Goal: Task Accomplishment & Management: Use online tool/utility

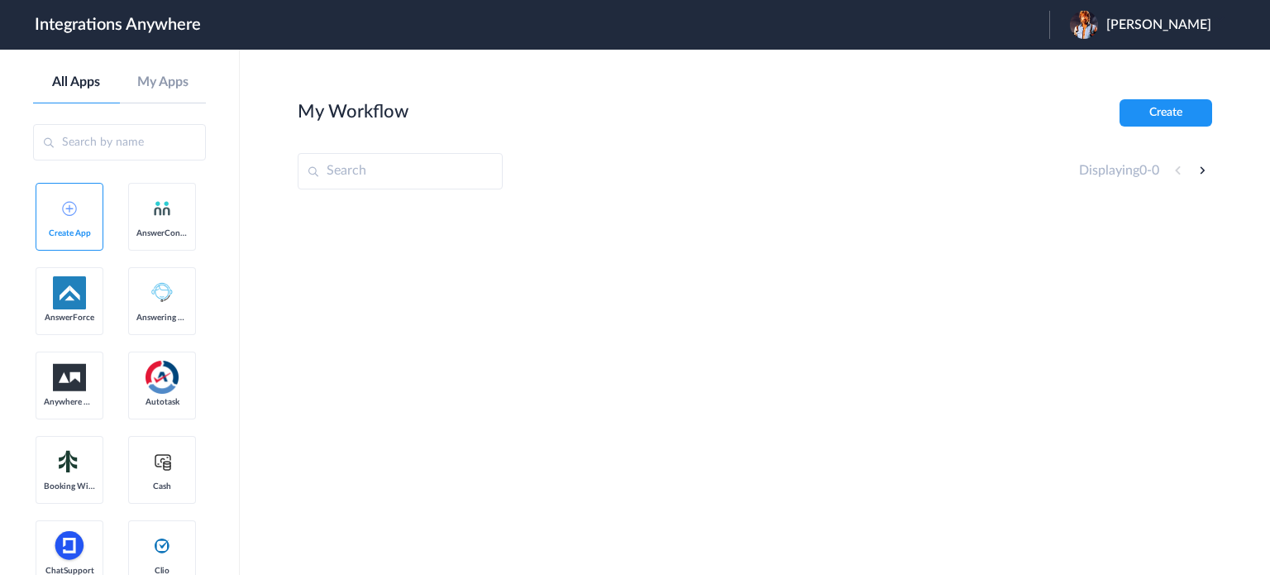
click at [1162, 27] on span "Ben Hobbs" at bounding box center [1158, 25] width 105 height 16
click at [1098, 20] on img at bounding box center [1084, 25] width 28 height 28
click at [332, 170] on input "text" at bounding box center [400, 171] width 205 height 36
click at [853, 145] on section "My Workflow Create Displaying 0 - 0" at bounding box center [755, 361] width 914 height 525
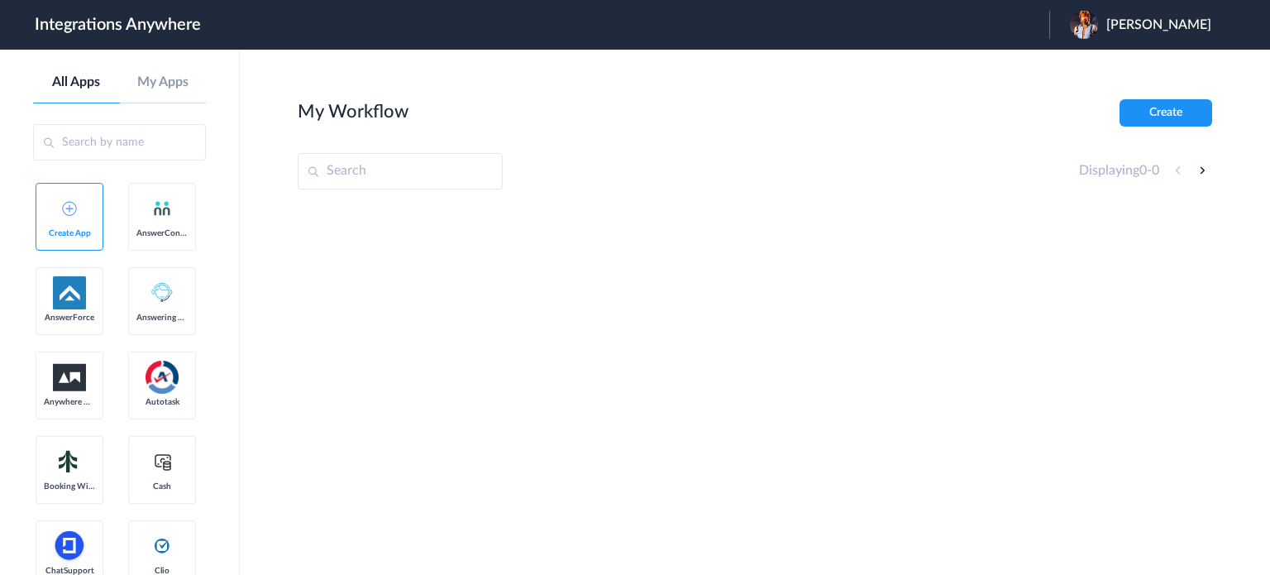
click at [1028, 15] on header "Integrations Anywhere Launch Account Ben Hobbs My Account Logout" at bounding box center [635, 25] width 1270 height 50
click at [966, 34] on header "Integrations Anywhere Launch Account Ben Hobbs My Account Logout" at bounding box center [635, 25] width 1270 height 50
click at [805, 34] on header "Integrations Anywhere Launch Account Ben Hobbs My Account Logout" at bounding box center [635, 25] width 1270 height 50
click at [1144, 22] on div "Ben Hobbs" at bounding box center [1149, 25] width 158 height 28
drag, startPoint x: 904, startPoint y: 160, endPoint x: 905, endPoint y: 145, distance: 14.9
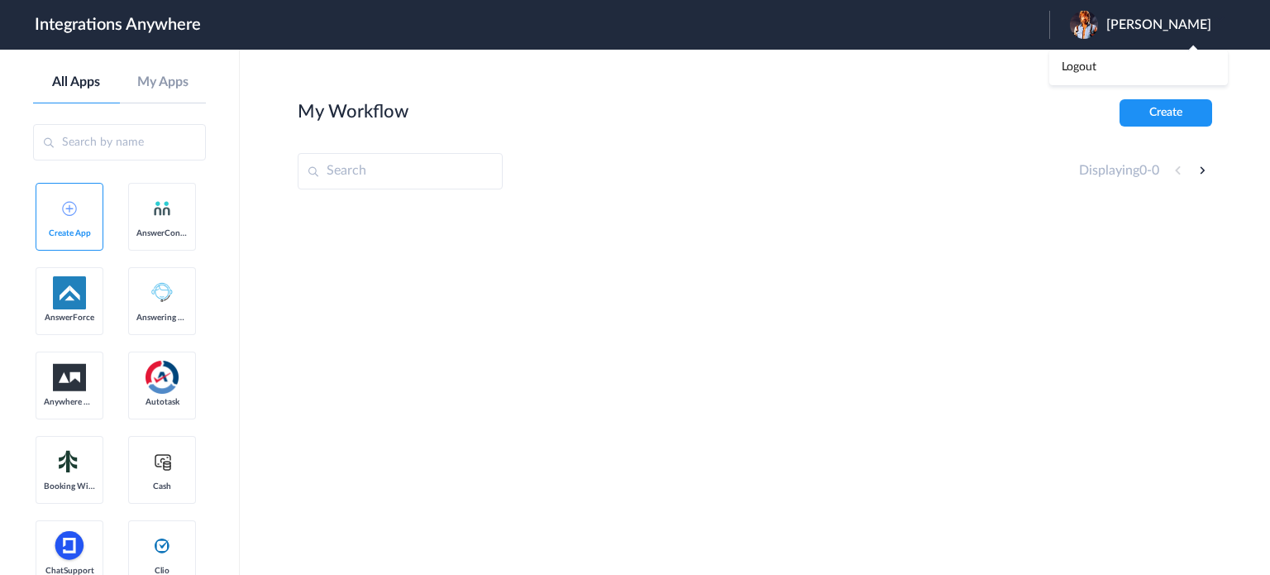
click at [904, 160] on div "Displaying 0 - 0" at bounding box center [755, 171] width 914 height 36
click at [1098, 28] on img at bounding box center [1084, 25] width 28 height 28
click at [1119, 55] on li "Logout" at bounding box center [1138, 67] width 179 height 31
click at [966, 26] on span "Launch Account" at bounding box center [981, 24] width 94 height 13
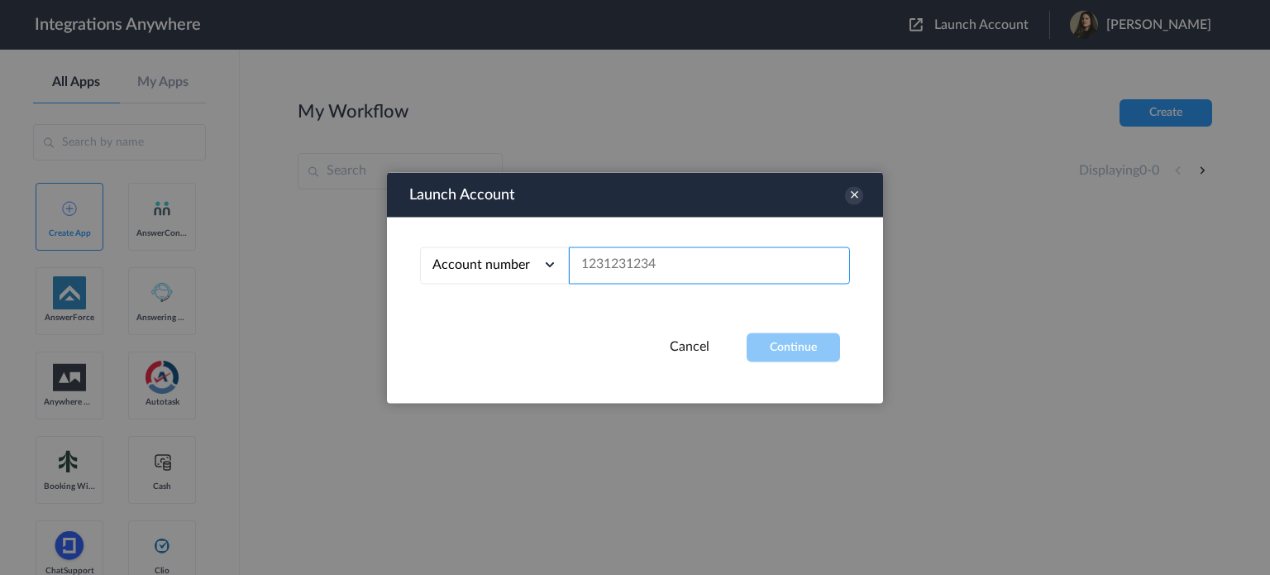
click at [636, 266] on input "text" at bounding box center [709, 264] width 281 height 37
paste input "2124338907"
type input "2124338907"
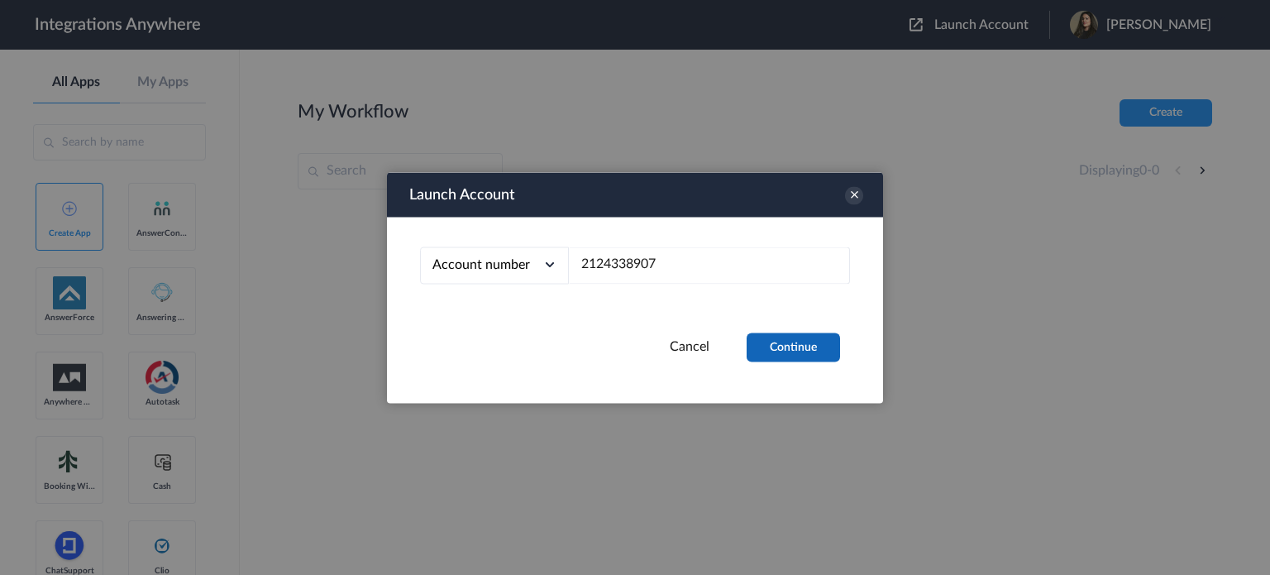
click at [764, 341] on button "Continue" at bounding box center [793, 346] width 93 height 29
